Goal: Information Seeking & Learning: Learn about a topic

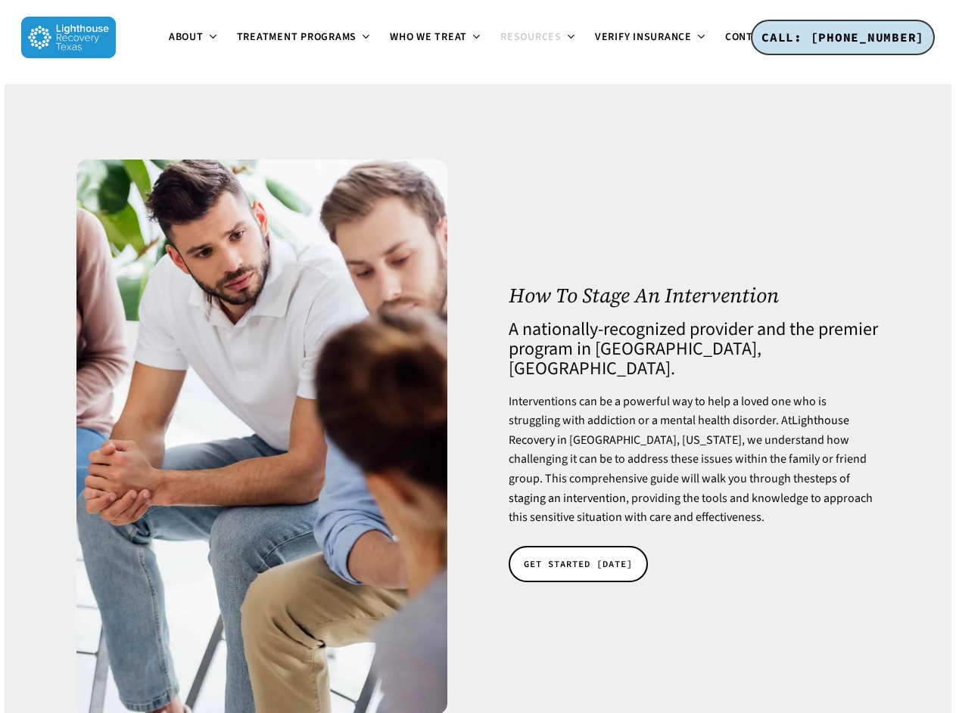
click at [169, 45] on span "About" at bounding box center [186, 37] width 35 height 15
click at [237, 45] on span "Treatment Programs" at bounding box center [297, 37] width 120 height 15
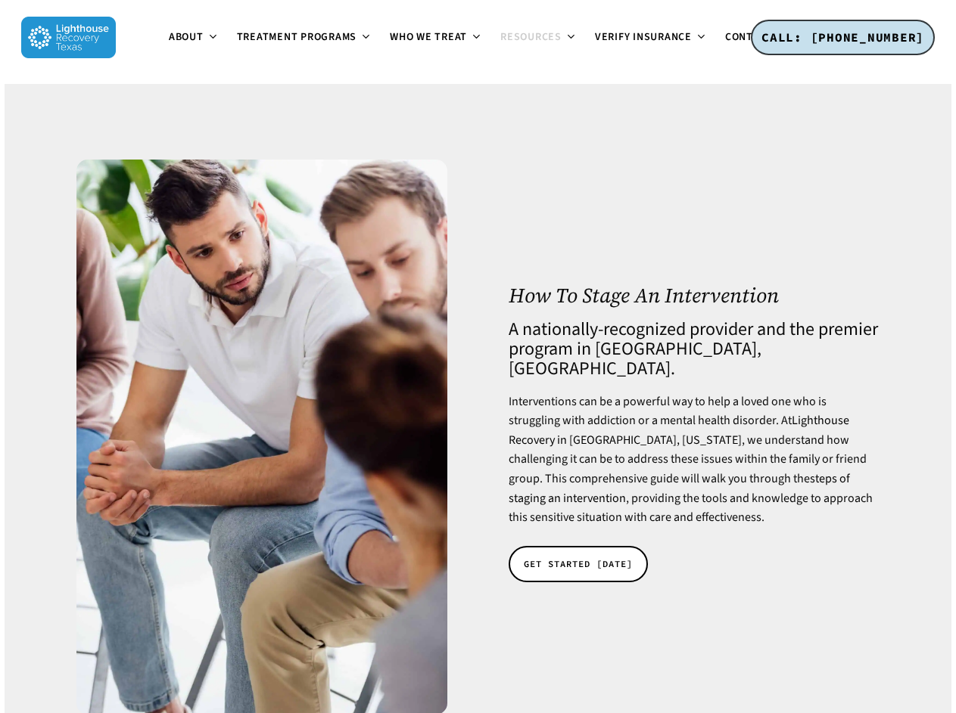
click at [500, 45] on span "Resources" at bounding box center [530, 37] width 61 height 15
